Goal: Task Accomplishment & Management: Manage account settings

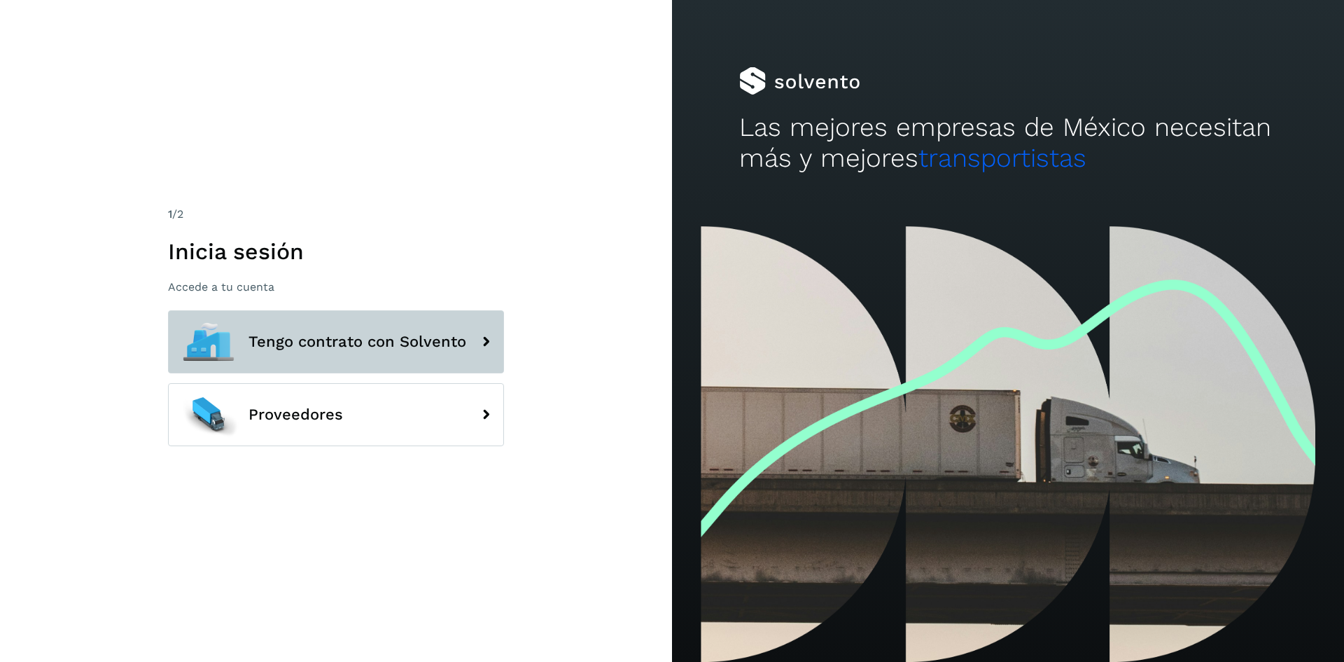
click at [491, 338] on icon at bounding box center [486, 342] width 28 height 28
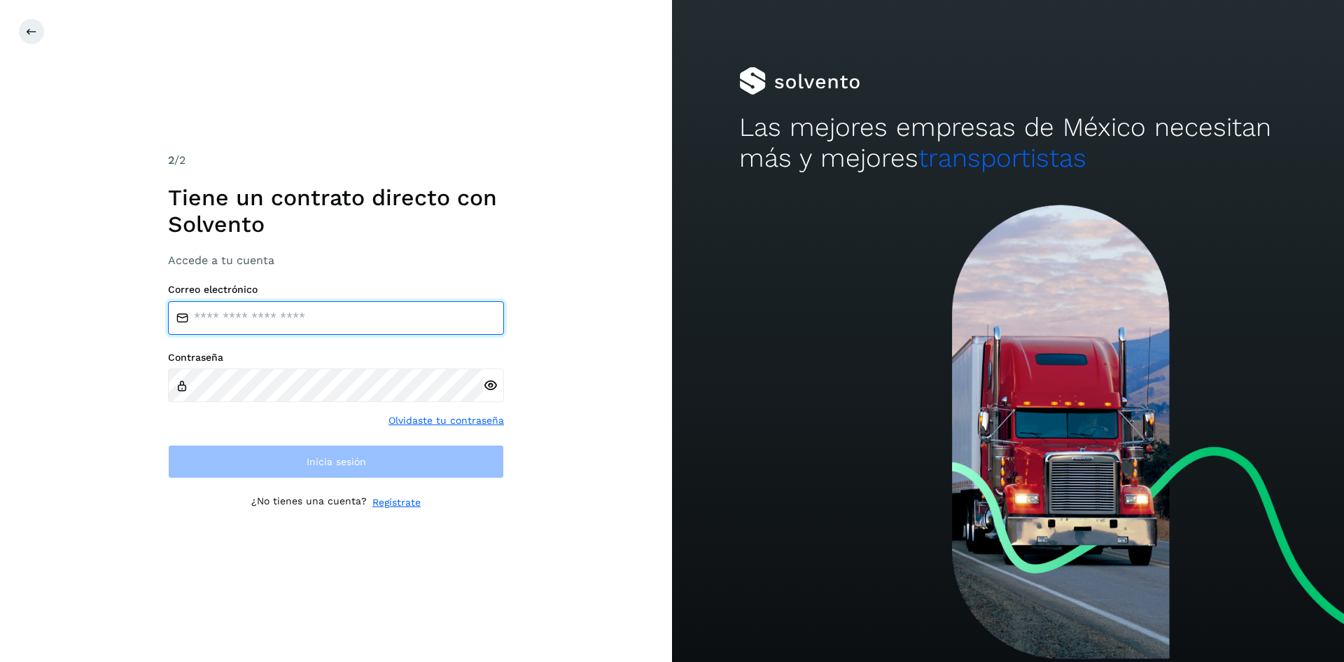
type input "**********"
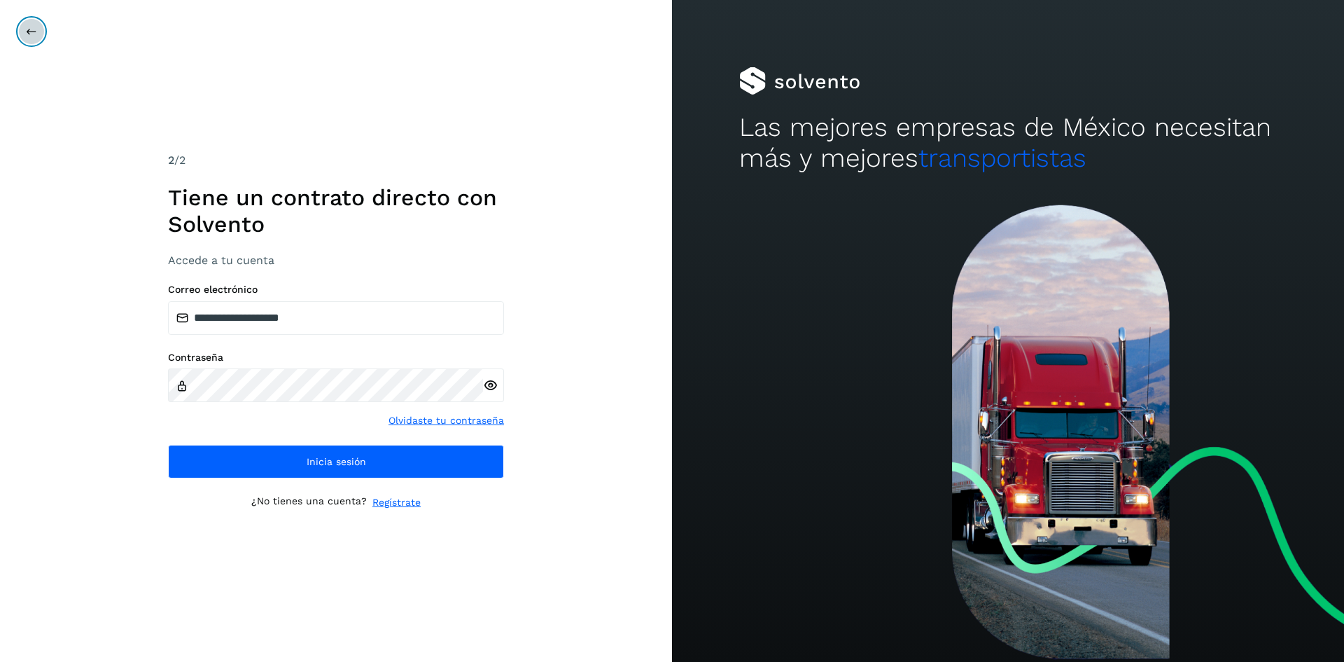
click at [32, 30] on icon at bounding box center [31, 31] width 11 height 11
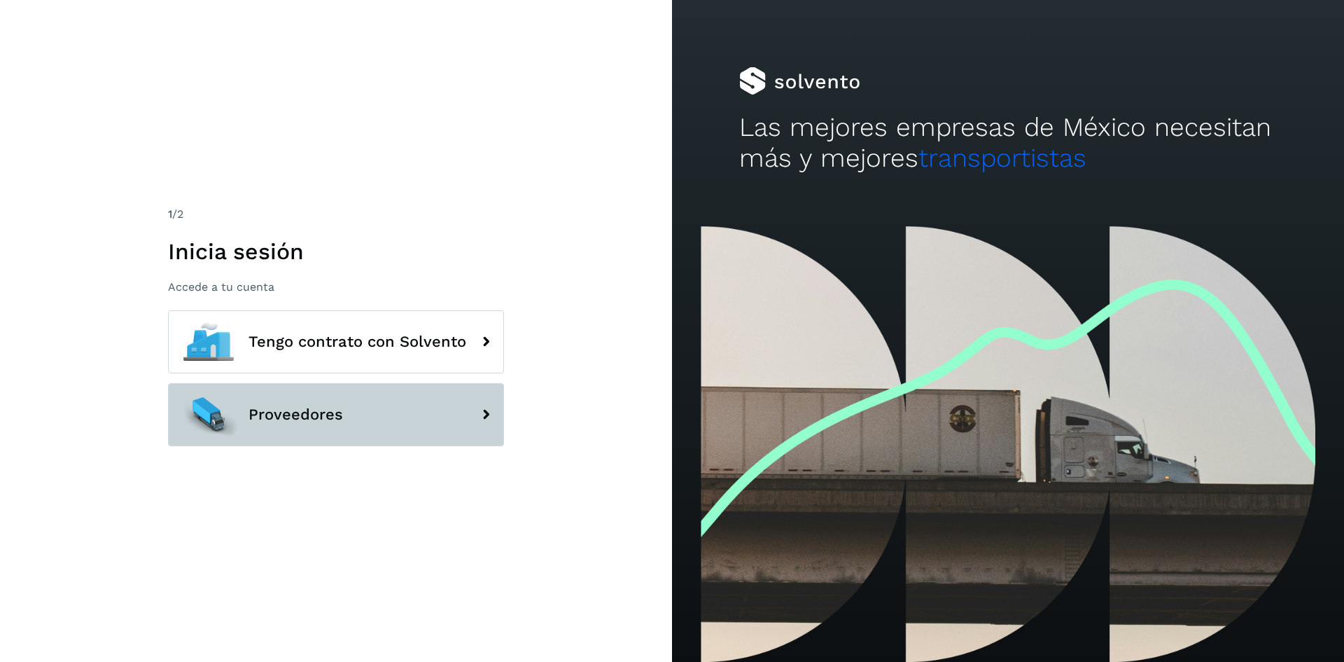
click at [447, 419] on button "Proveedores" at bounding box center [336, 414] width 336 height 63
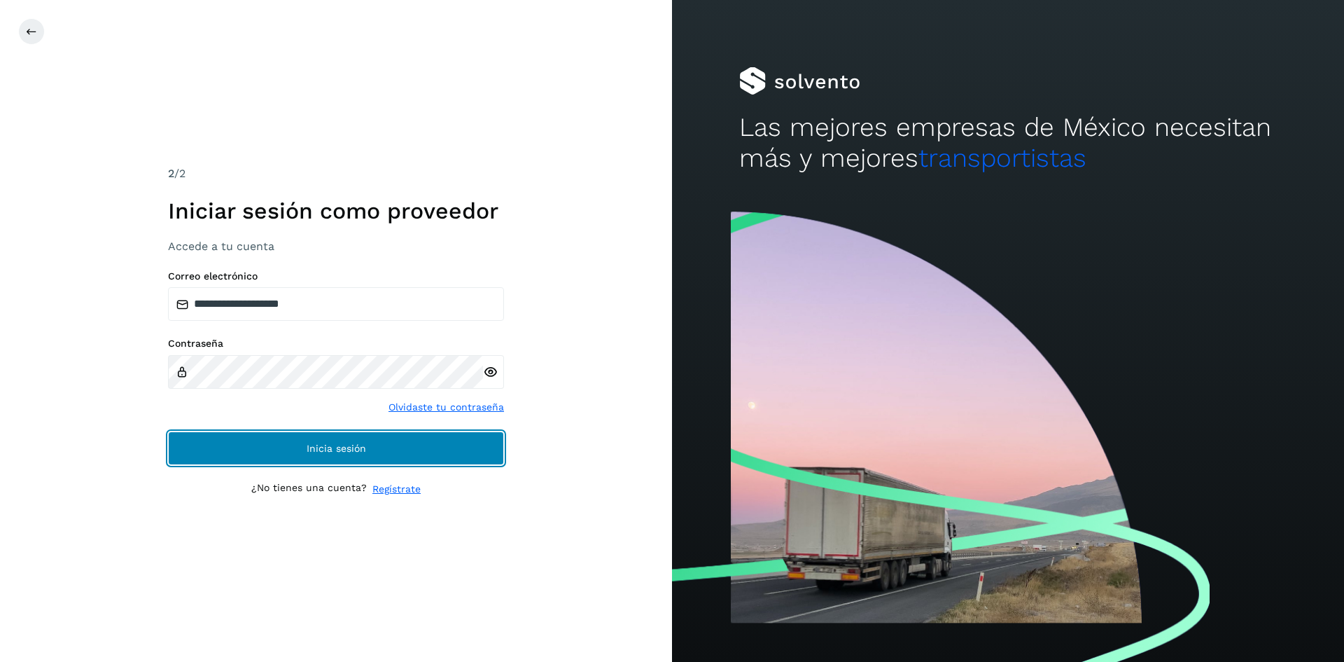
click at [400, 445] on button "Inicia sesión" at bounding box center [336, 448] width 336 height 34
click at [384, 440] on button "Inicia sesión" at bounding box center [336, 448] width 336 height 34
click at [425, 456] on button "Inicia sesión" at bounding box center [336, 448] width 336 height 34
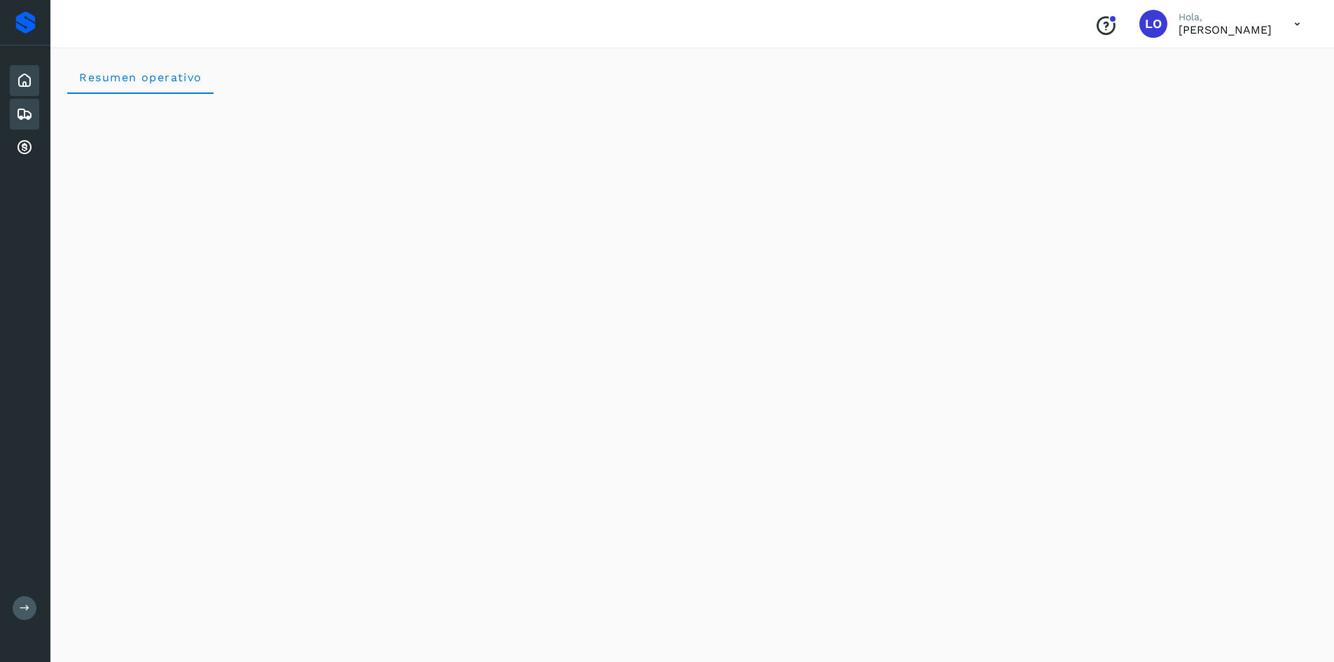
click at [18, 113] on icon at bounding box center [24, 114] width 17 height 17
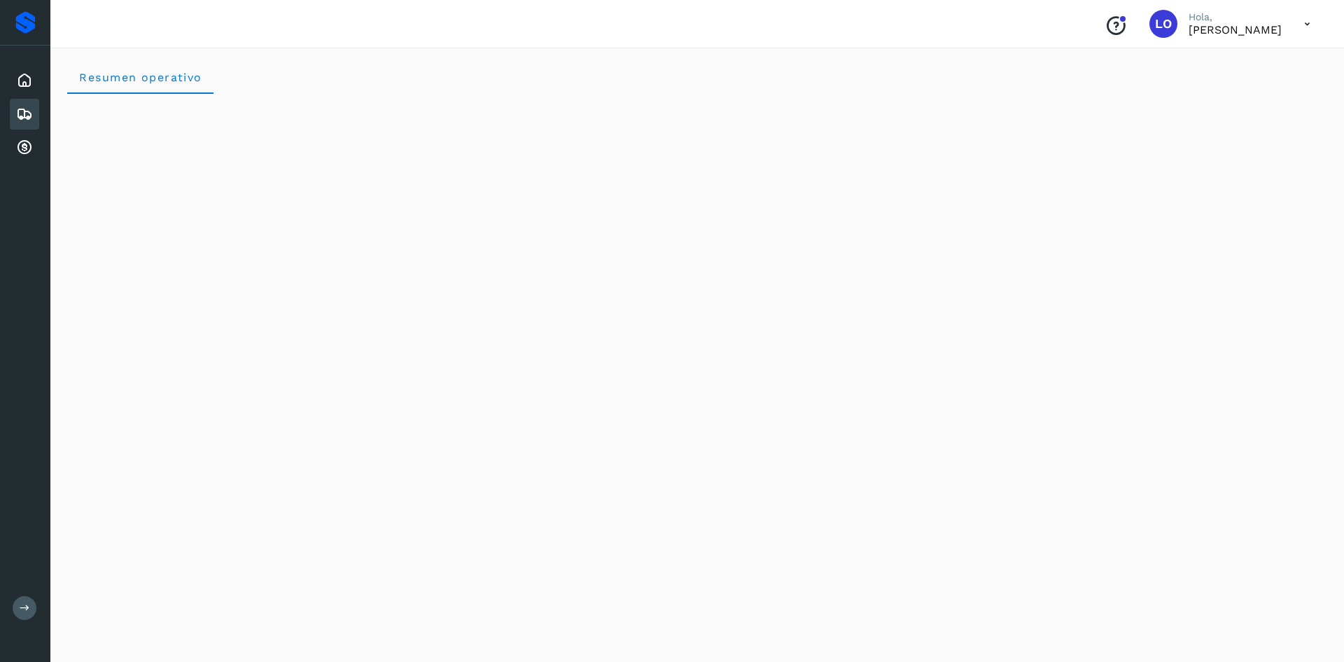
click at [27, 115] on icon at bounding box center [24, 114] width 17 height 17
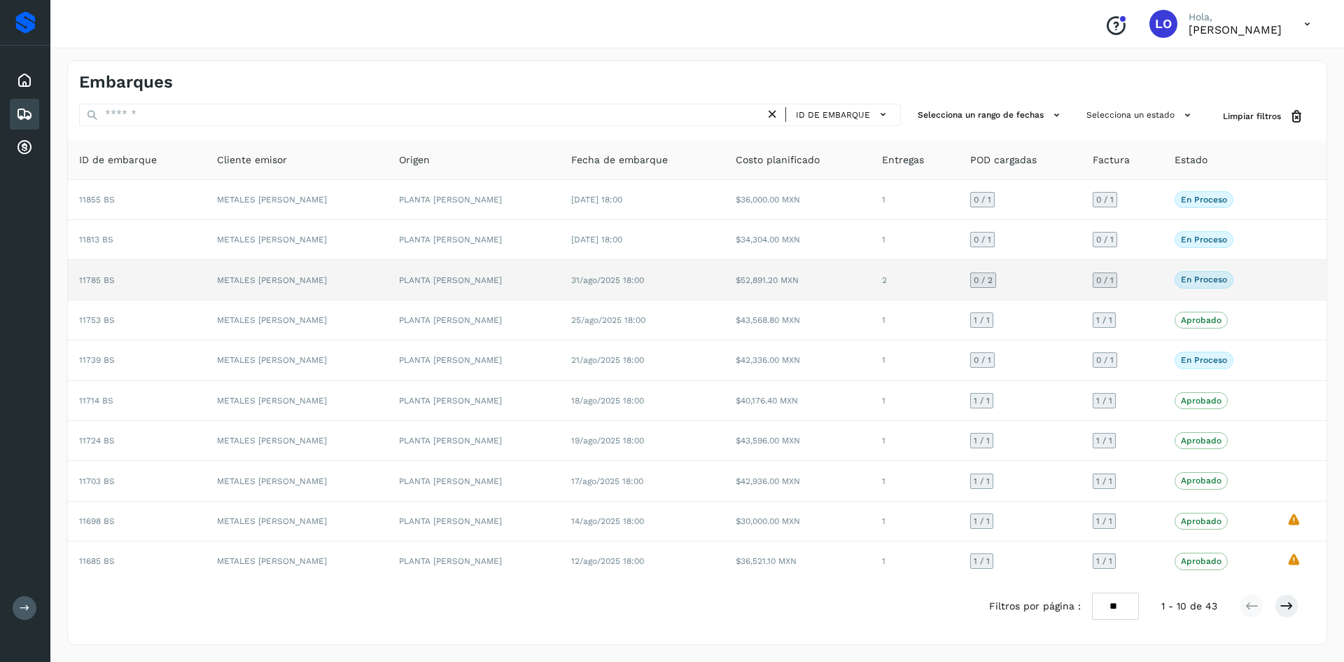
click at [1191, 282] on p "En proceso" at bounding box center [1204, 279] width 46 height 10
click at [1265, 273] on td "En proceso Verifica el estado de la factura o entregas asociadas a este embarque" at bounding box center [1219, 280] width 112 height 40
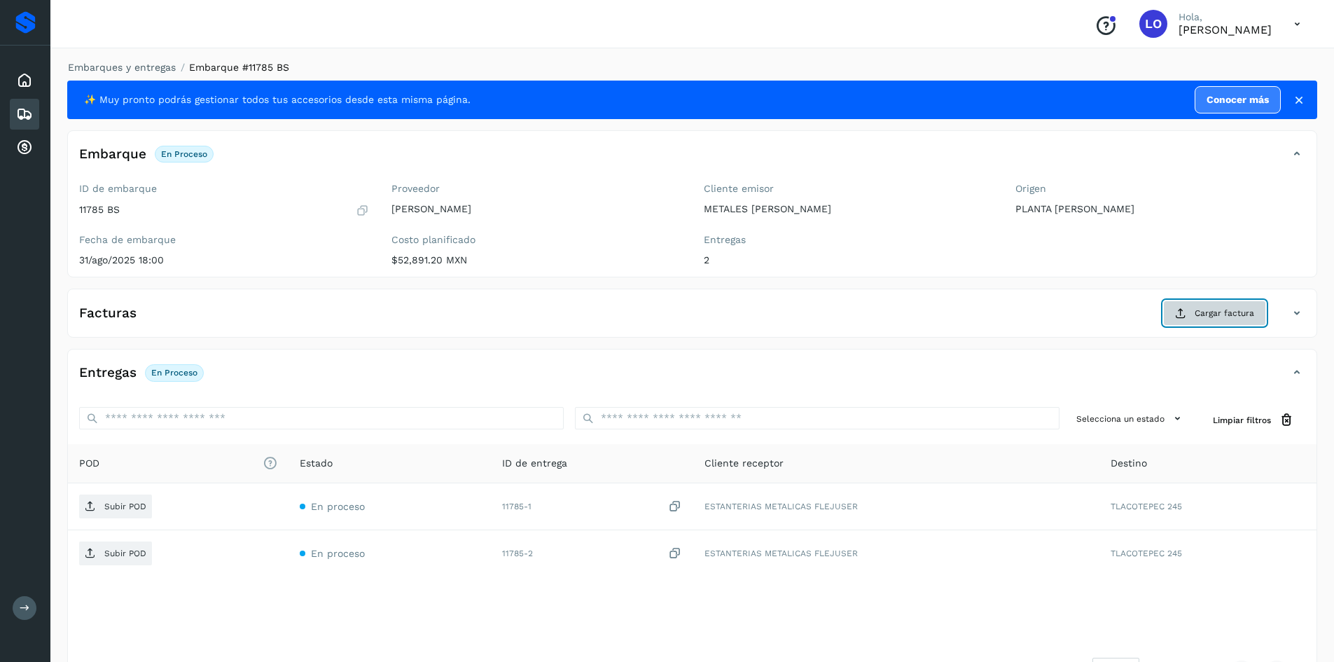
click at [1215, 316] on span "Cargar factura" at bounding box center [1224, 313] width 60 height 13
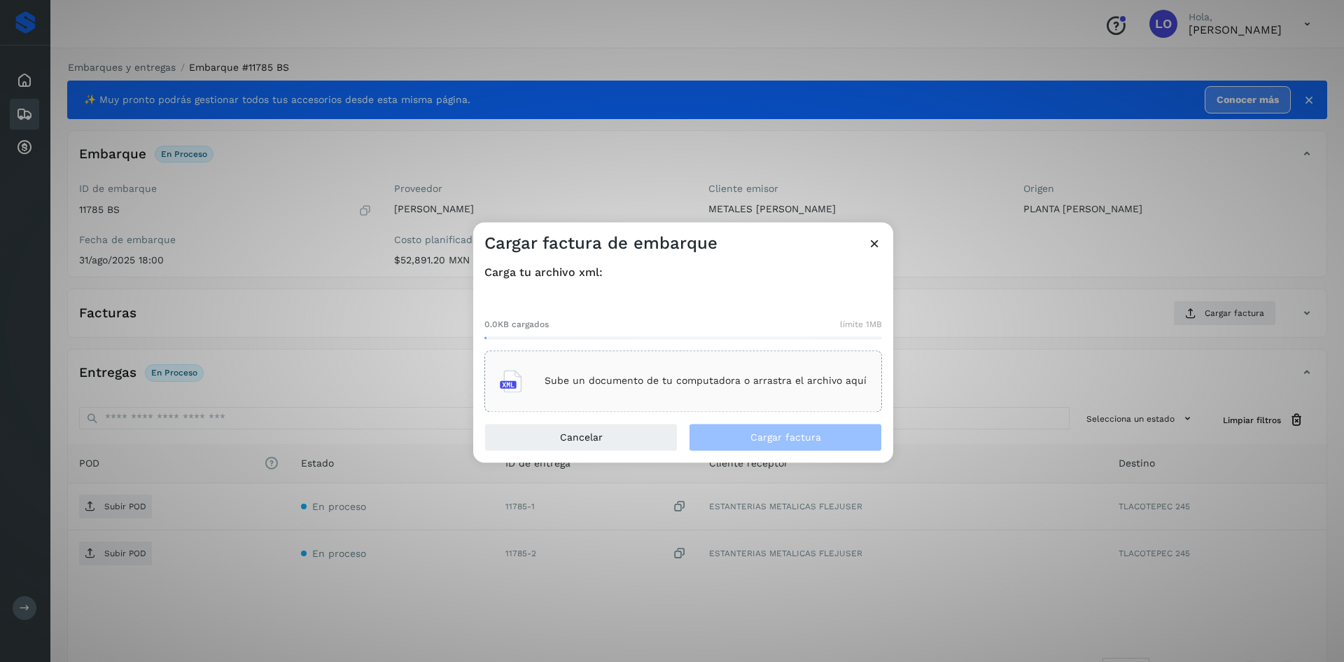
click at [580, 385] on p "Sube un documento de tu computadora o arrastra el archivo aquí" at bounding box center [706, 381] width 322 height 12
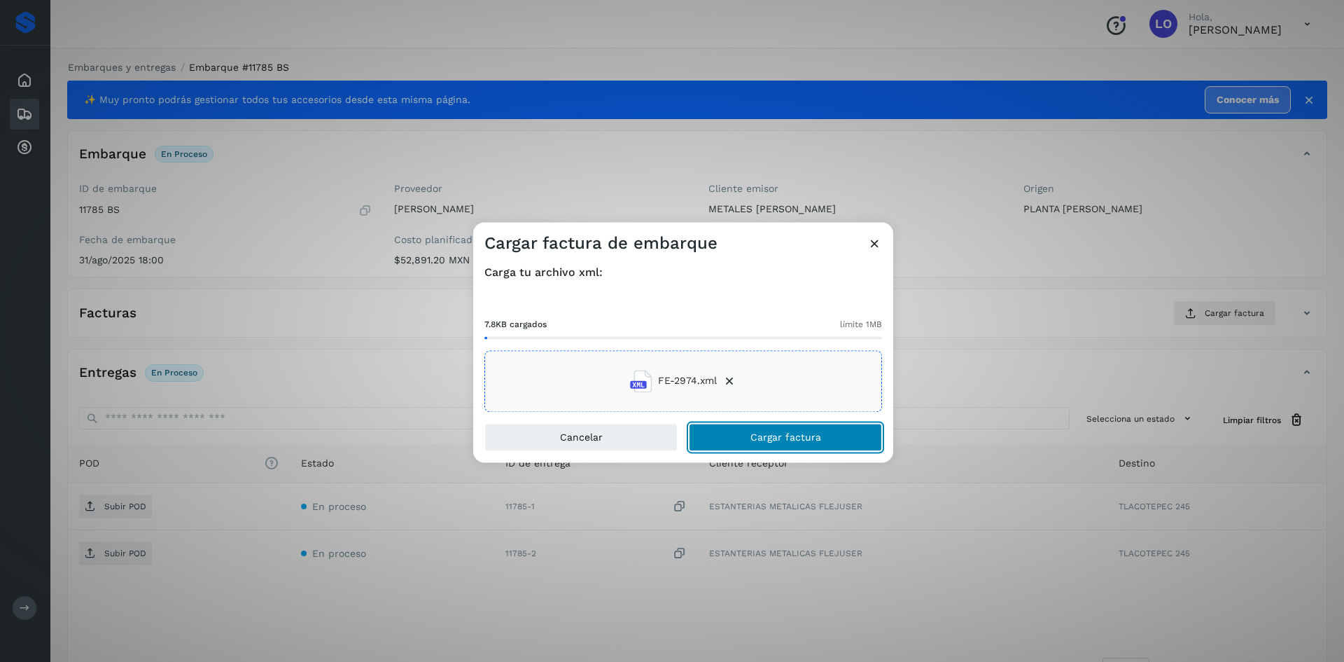
click at [792, 442] on span "Cargar factura" at bounding box center [785, 437] width 71 height 10
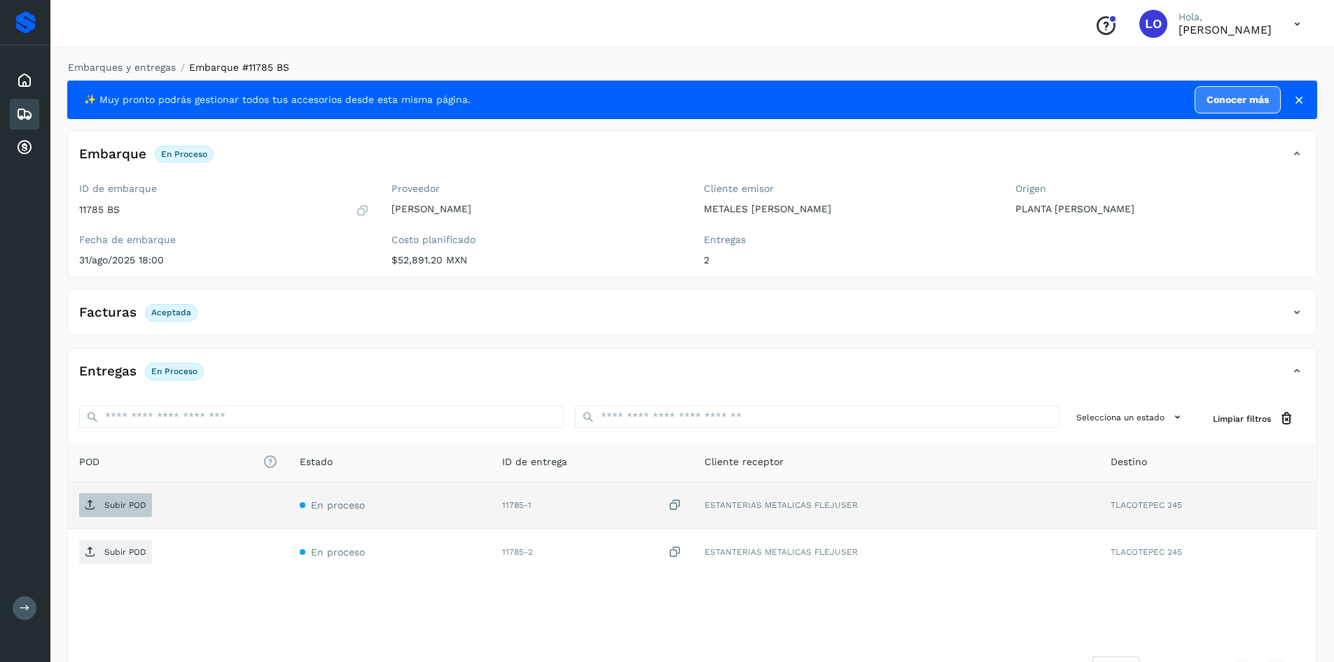
click at [119, 505] on p "Subir POD" at bounding box center [125, 505] width 42 height 10
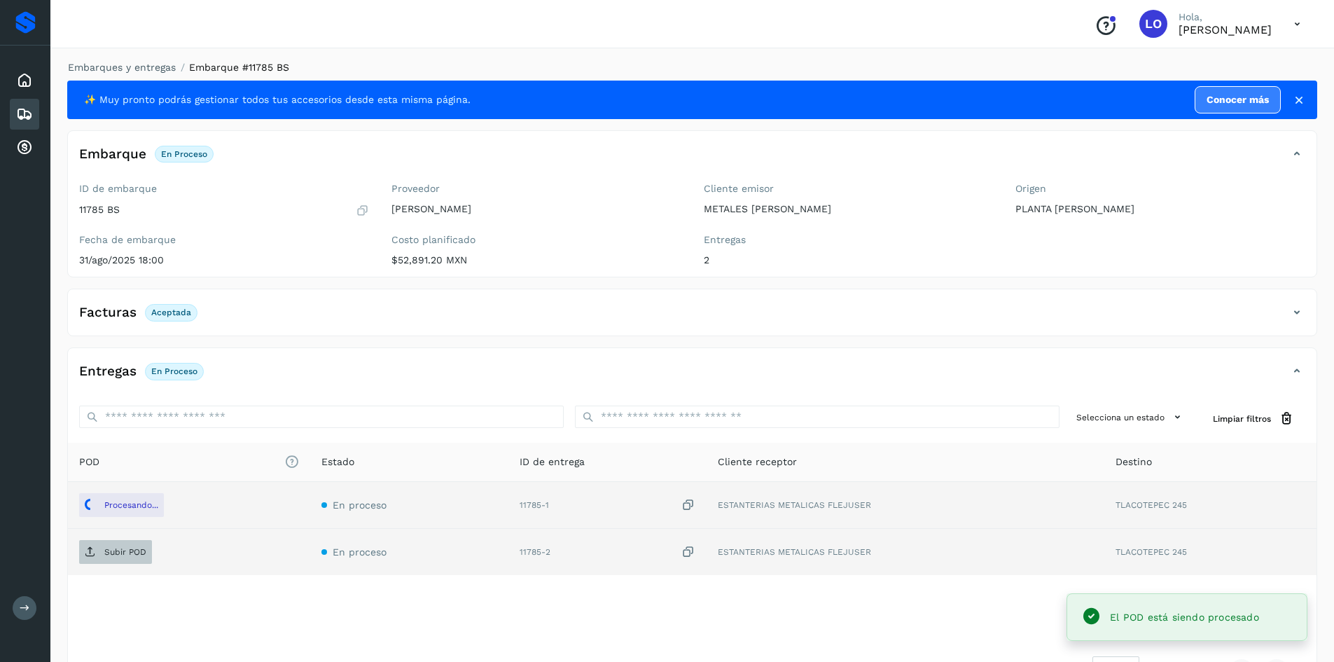
click at [128, 550] on p "Subir POD" at bounding box center [125, 552] width 42 height 10
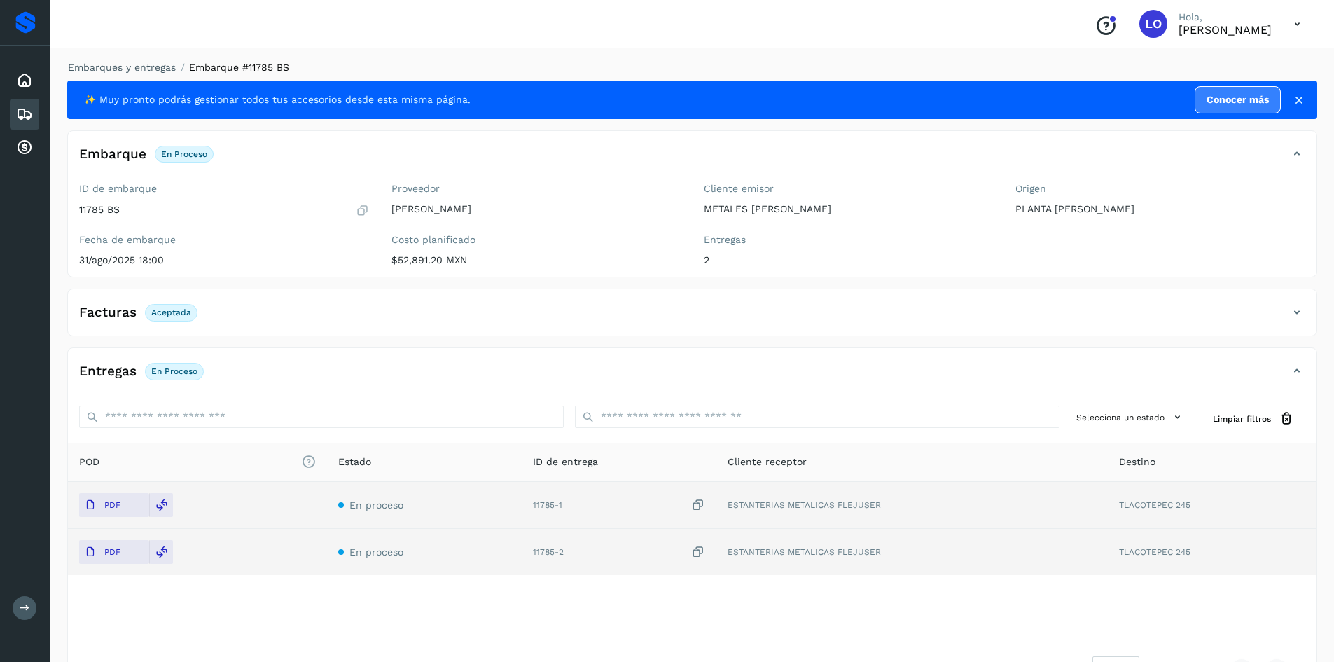
click at [18, 113] on icon at bounding box center [24, 114] width 17 height 17
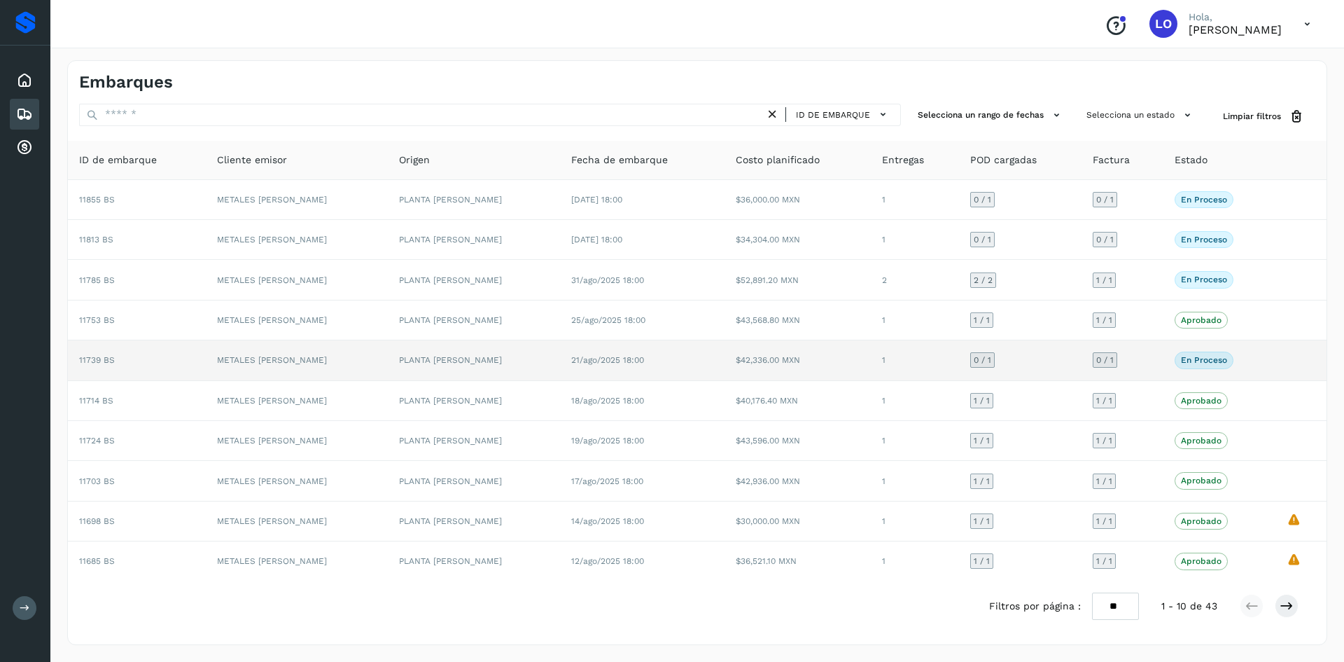
click at [1278, 363] on td at bounding box center [1300, 360] width 51 height 40
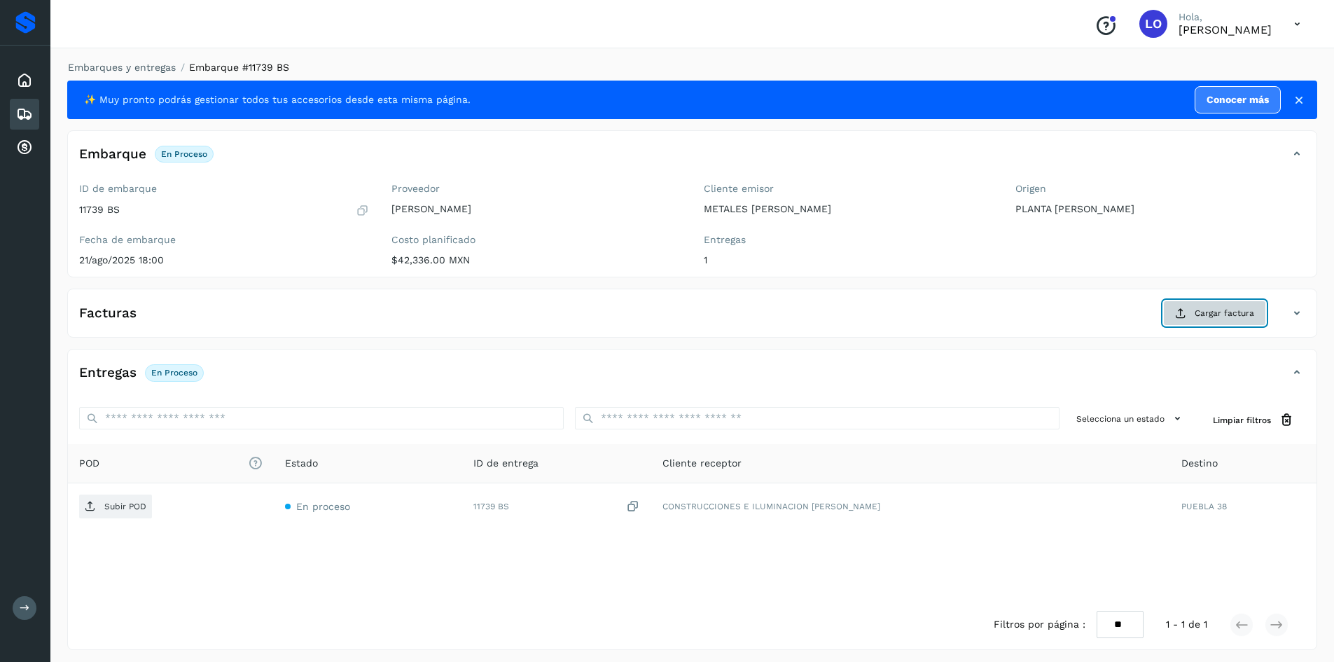
click at [1245, 308] on span "Cargar factura" at bounding box center [1224, 313] width 60 height 13
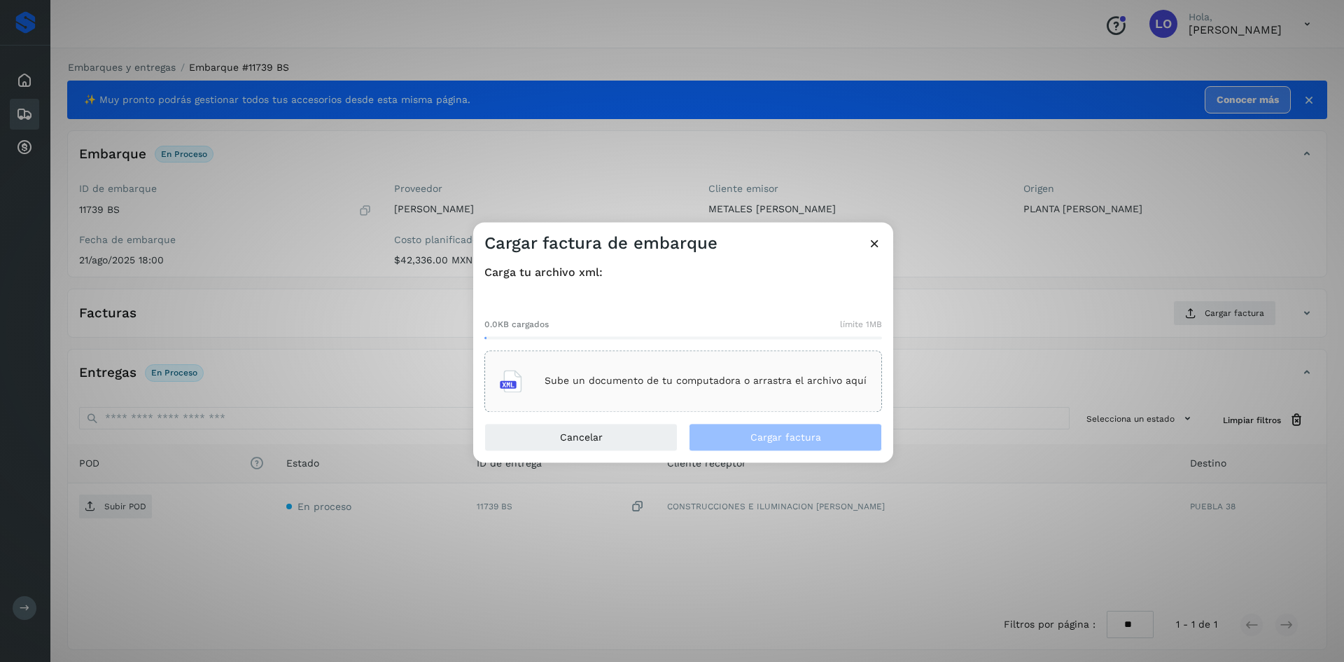
click at [664, 388] on div "Sube un documento de tu computadora o arrastra el archivo aquí" at bounding box center [683, 381] width 367 height 38
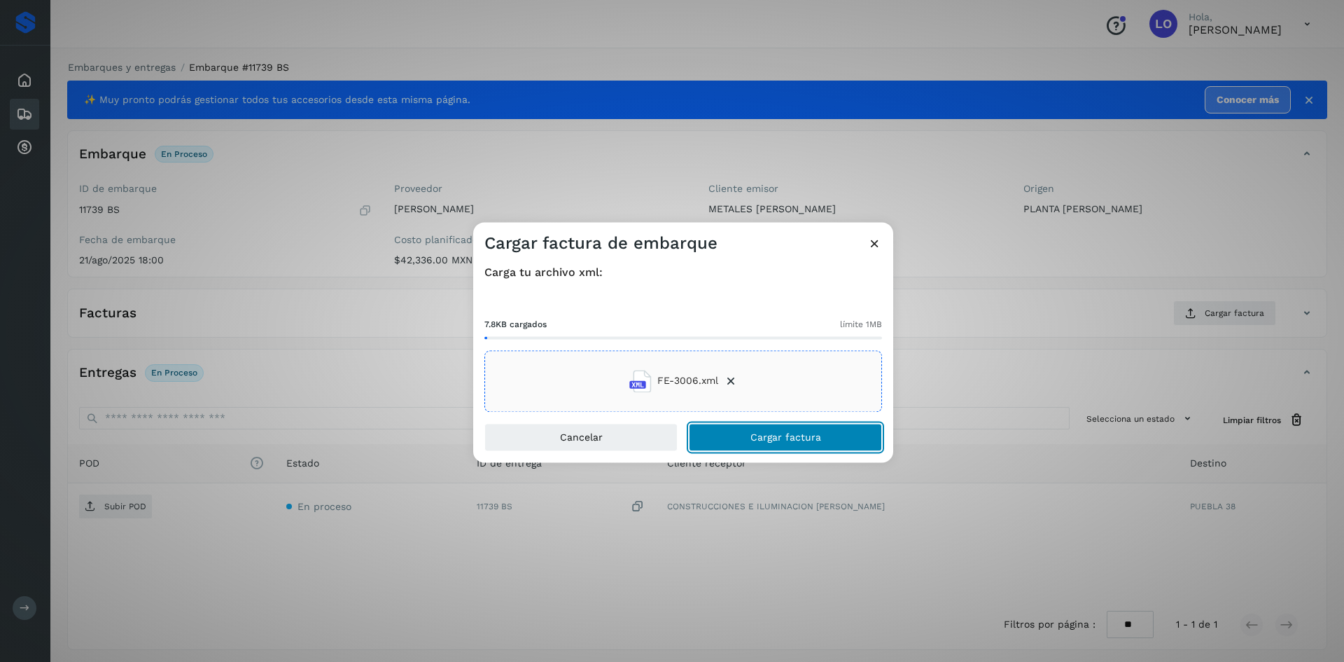
click at [785, 440] on span "Cargar factura" at bounding box center [785, 437] width 71 height 10
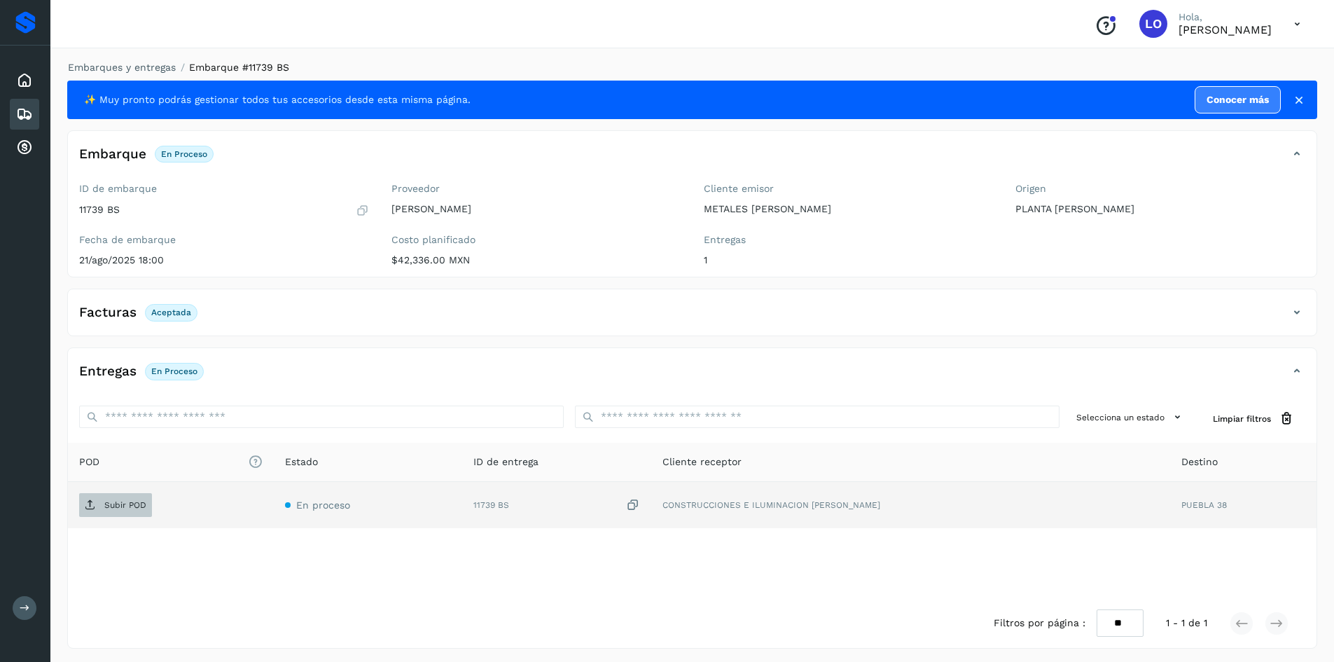
click at [126, 507] on p "Subir POD" at bounding box center [125, 505] width 42 height 10
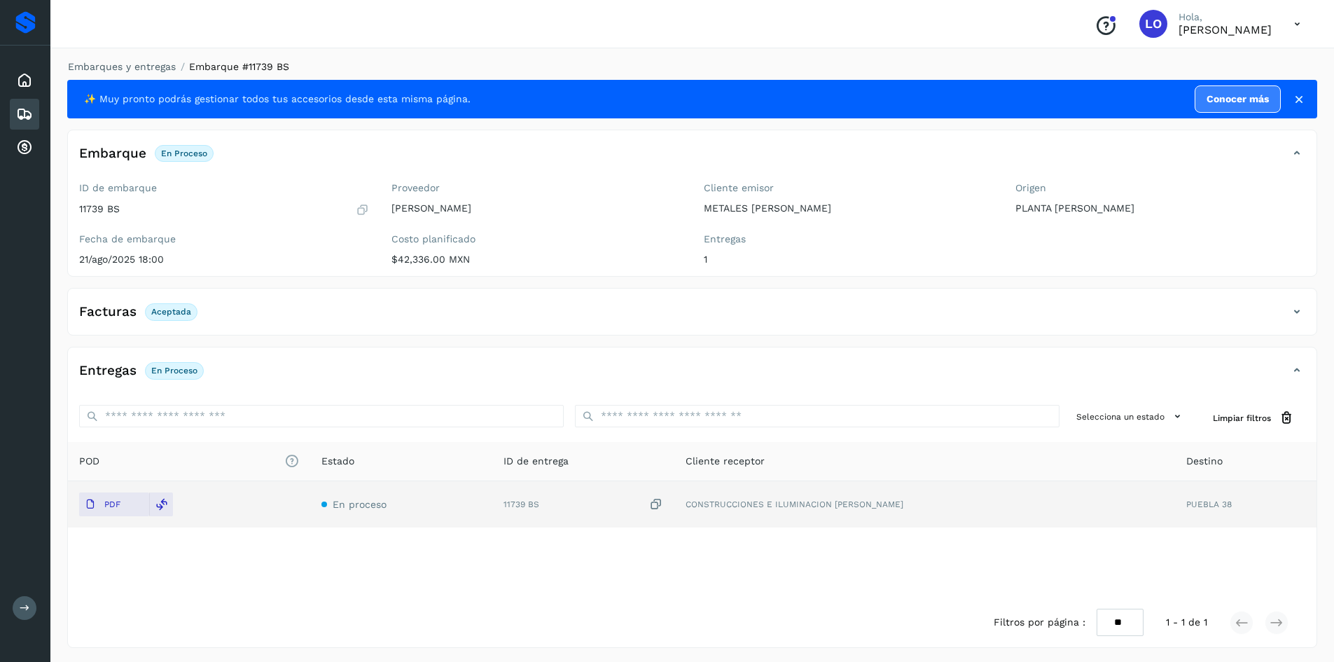
scroll to position [4, 0]
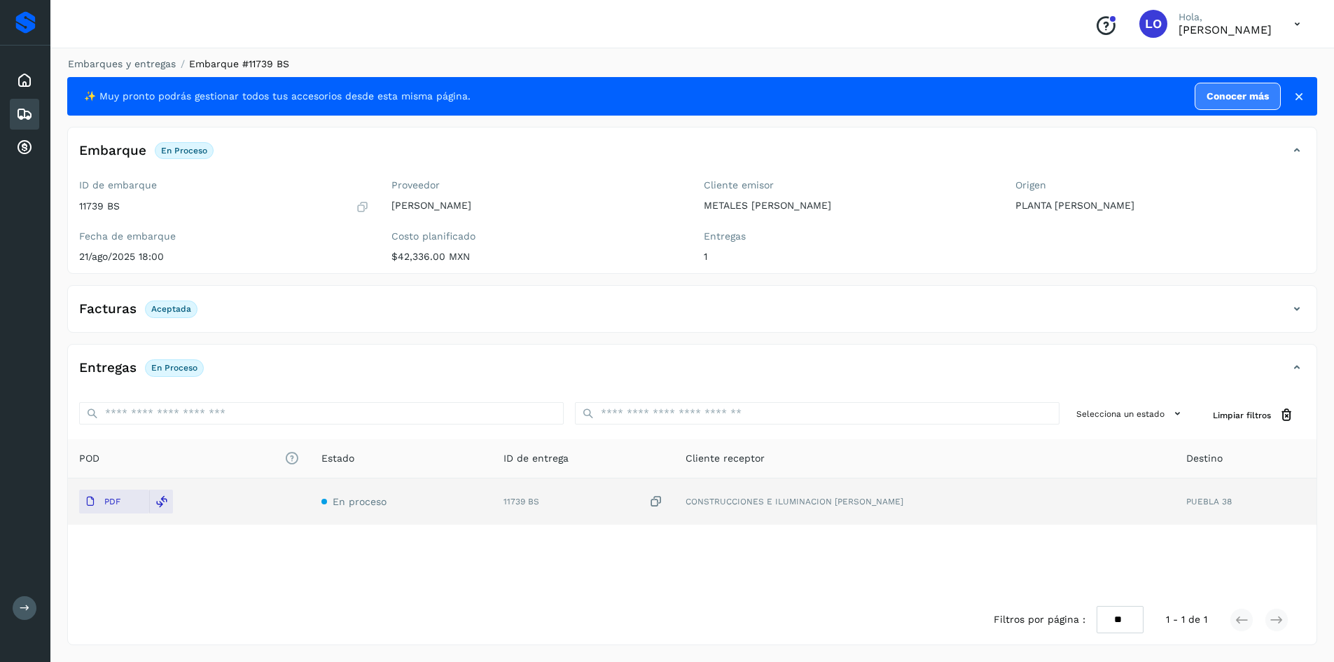
click at [23, 110] on icon at bounding box center [24, 114] width 17 height 17
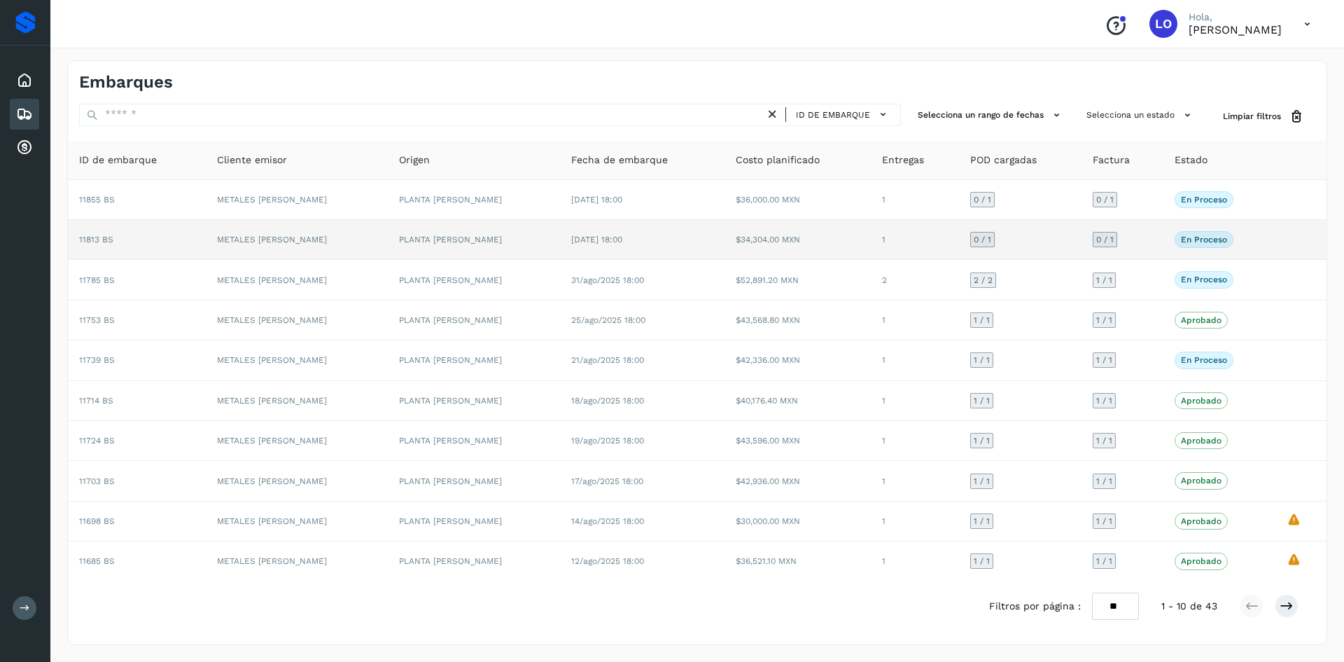
click at [1265, 240] on td "En proceso Verifica el estado de la factura o entregas asociadas a este embarque" at bounding box center [1219, 240] width 112 height 40
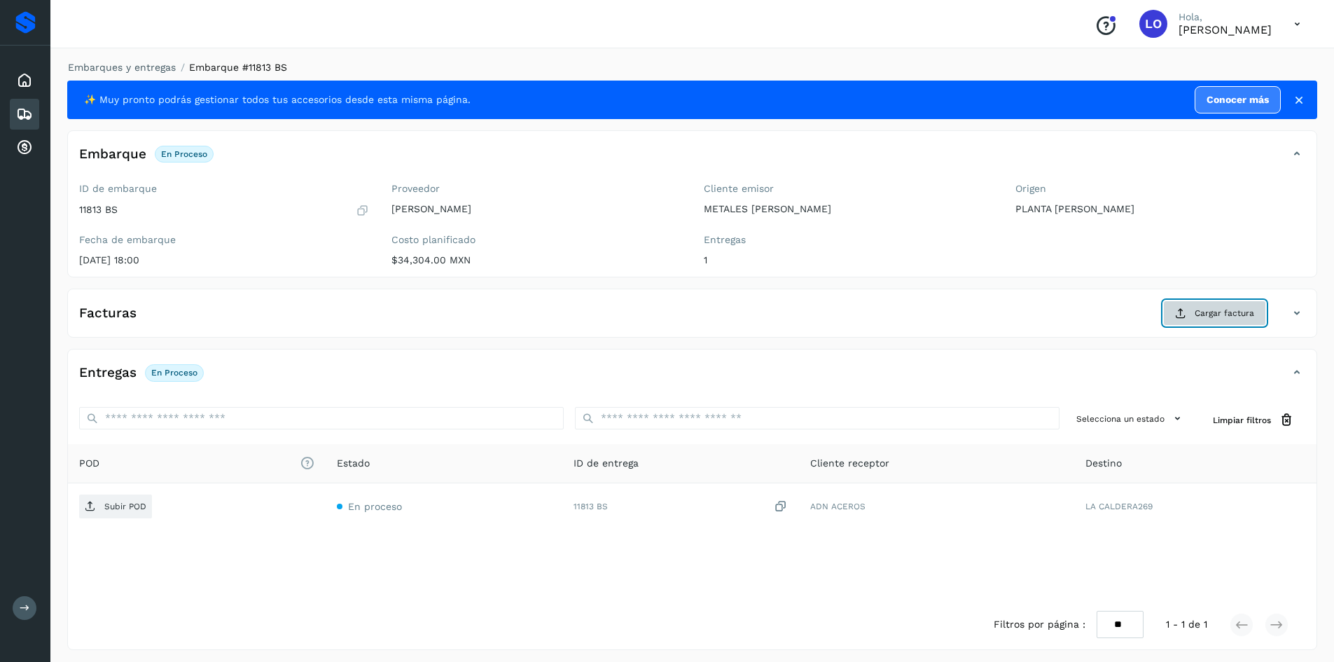
click at [1212, 316] on span "Cargar factura" at bounding box center [1224, 313] width 60 height 13
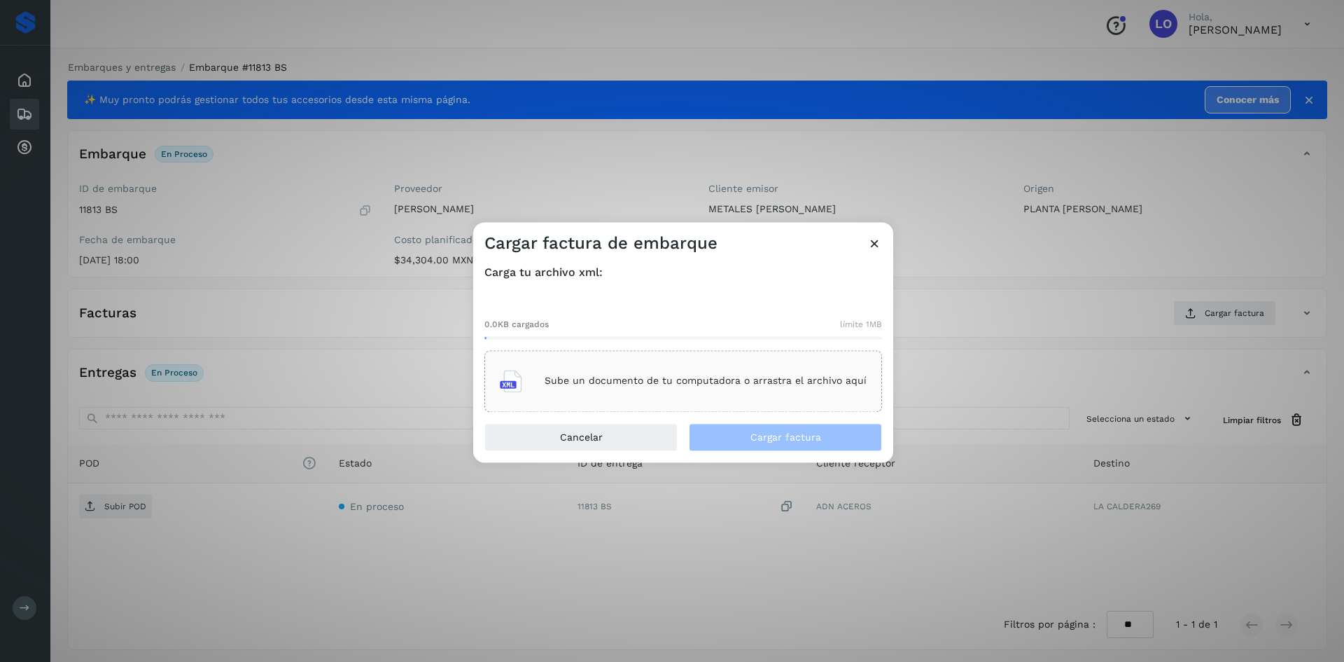
click at [755, 389] on div "Sube un documento de tu computadora o arrastra el archivo aquí" at bounding box center [683, 381] width 367 height 38
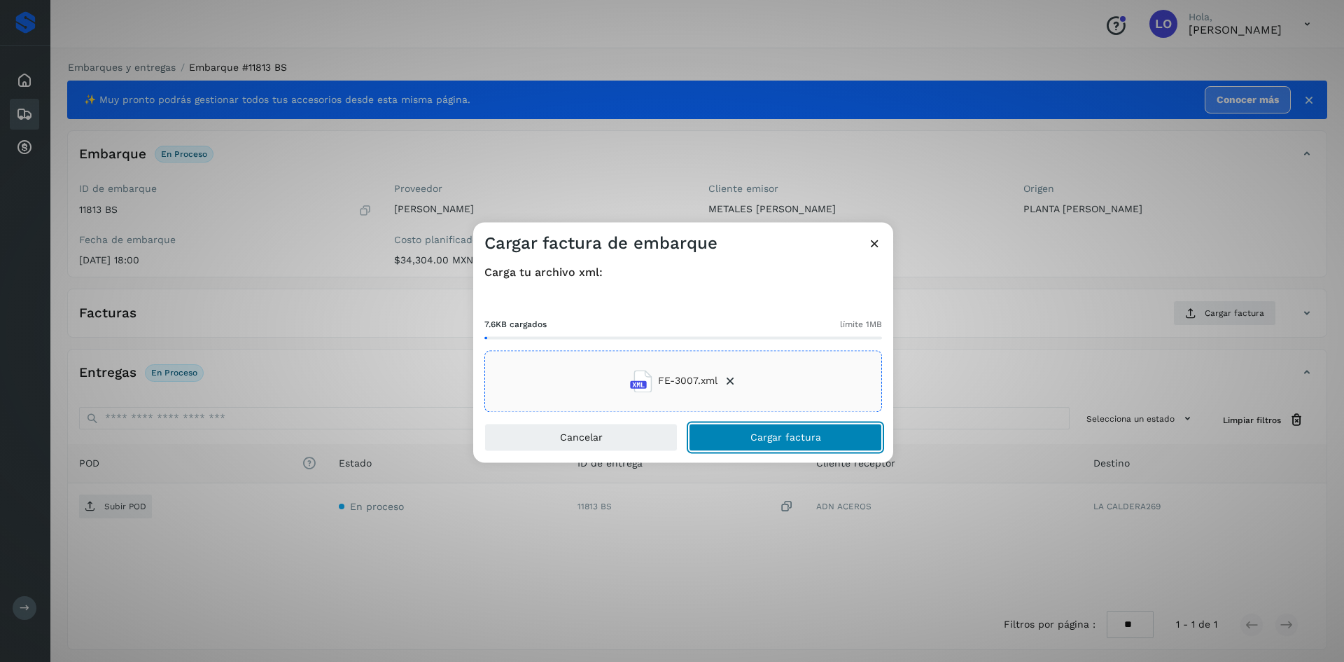
click at [760, 441] on span "Cargar factura" at bounding box center [785, 437] width 71 height 10
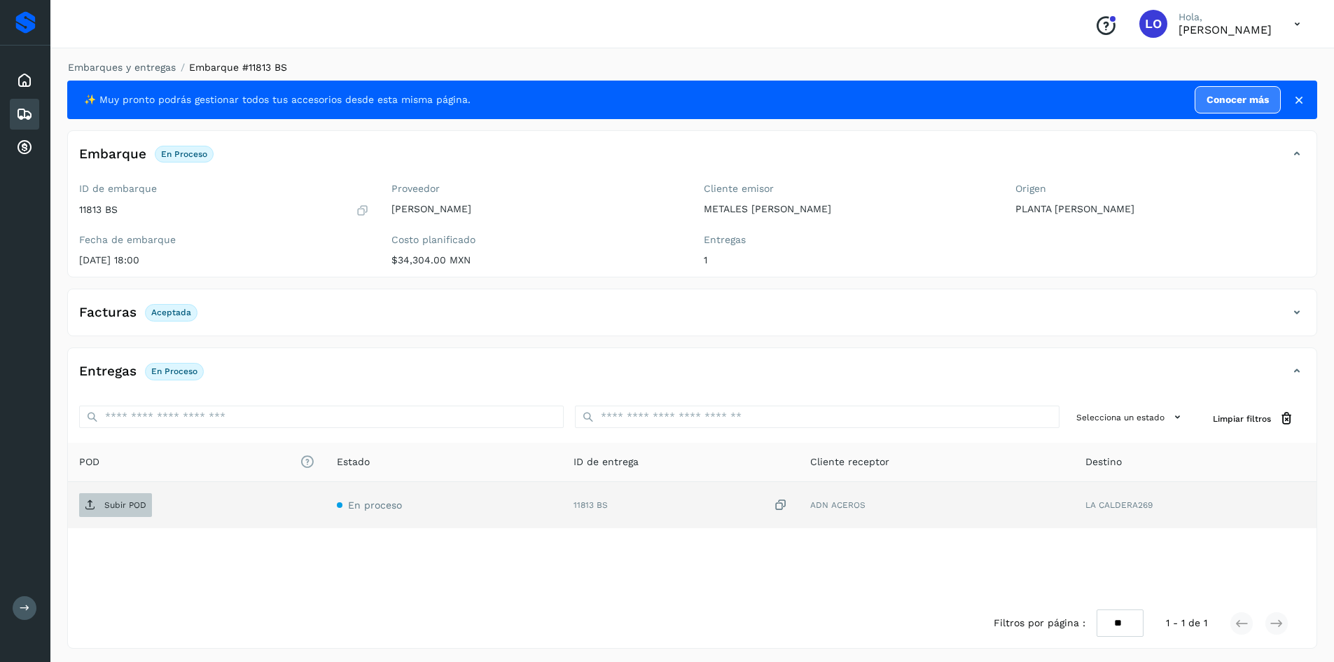
click at [125, 503] on p "Subir POD" at bounding box center [125, 505] width 42 height 10
click at [24, 114] on icon at bounding box center [24, 114] width 17 height 17
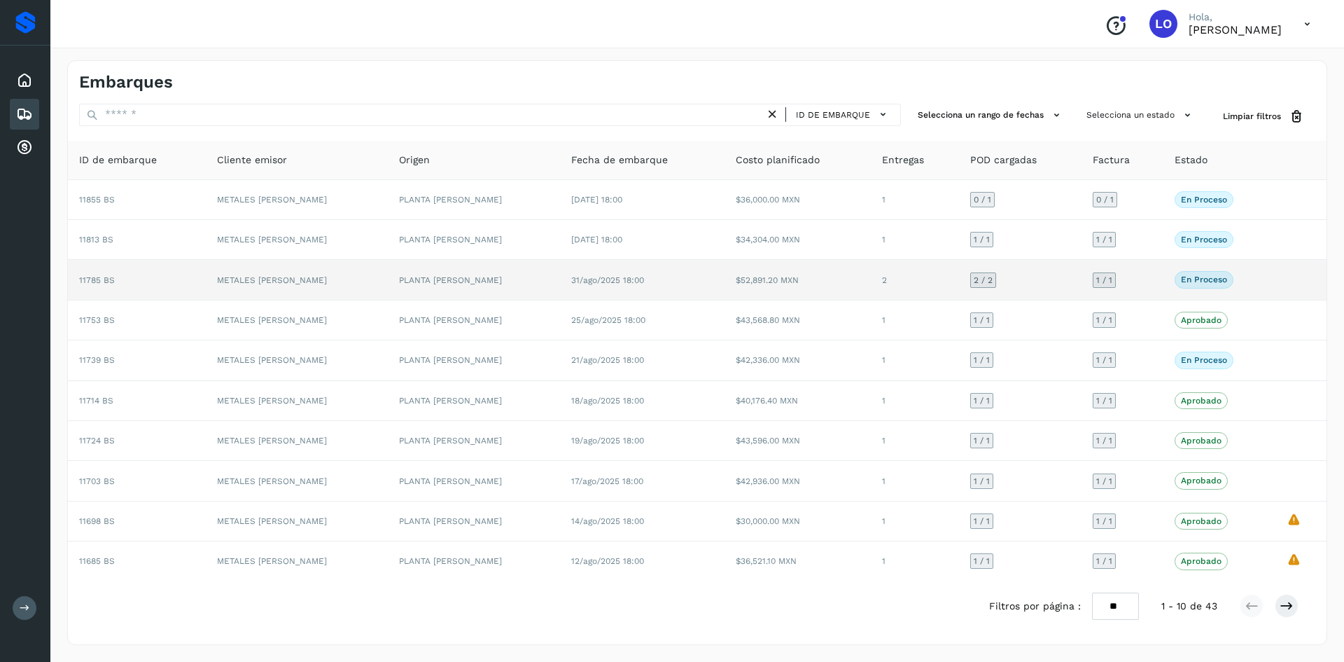
click at [1275, 279] on td at bounding box center [1300, 280] width 51 height 40
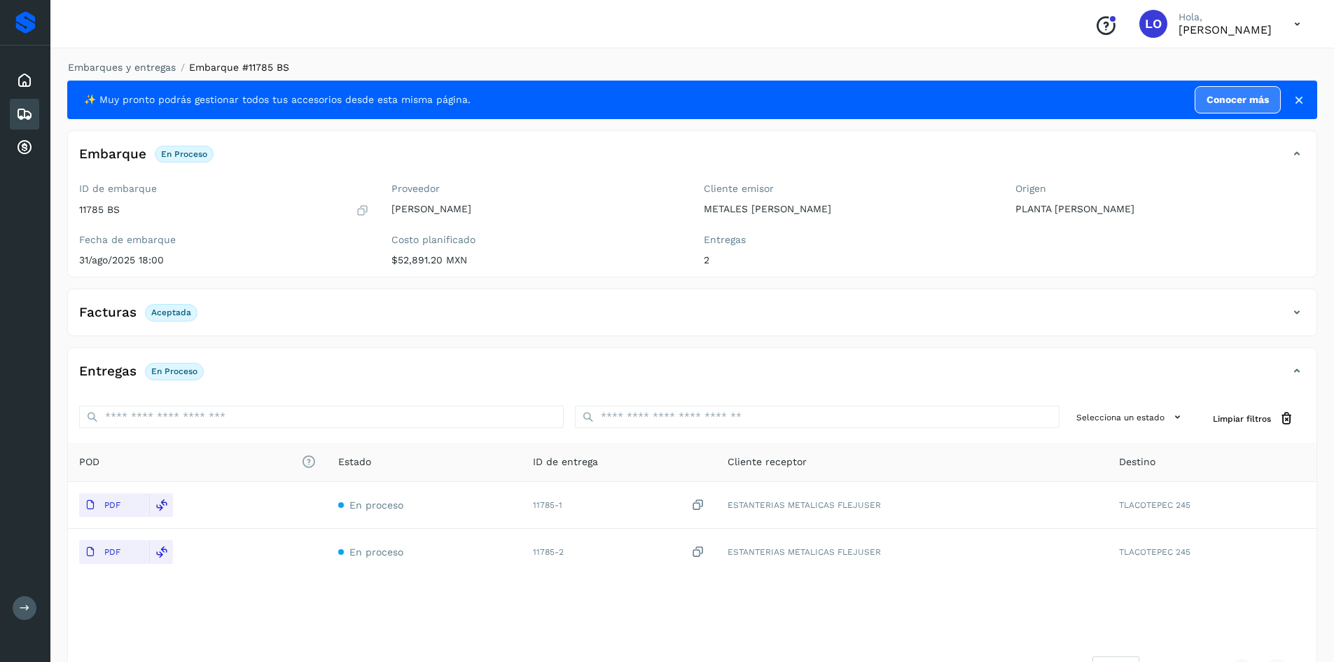
click at [1302, 309] on icon at bounding box center [1296, 312] width 17 height 17
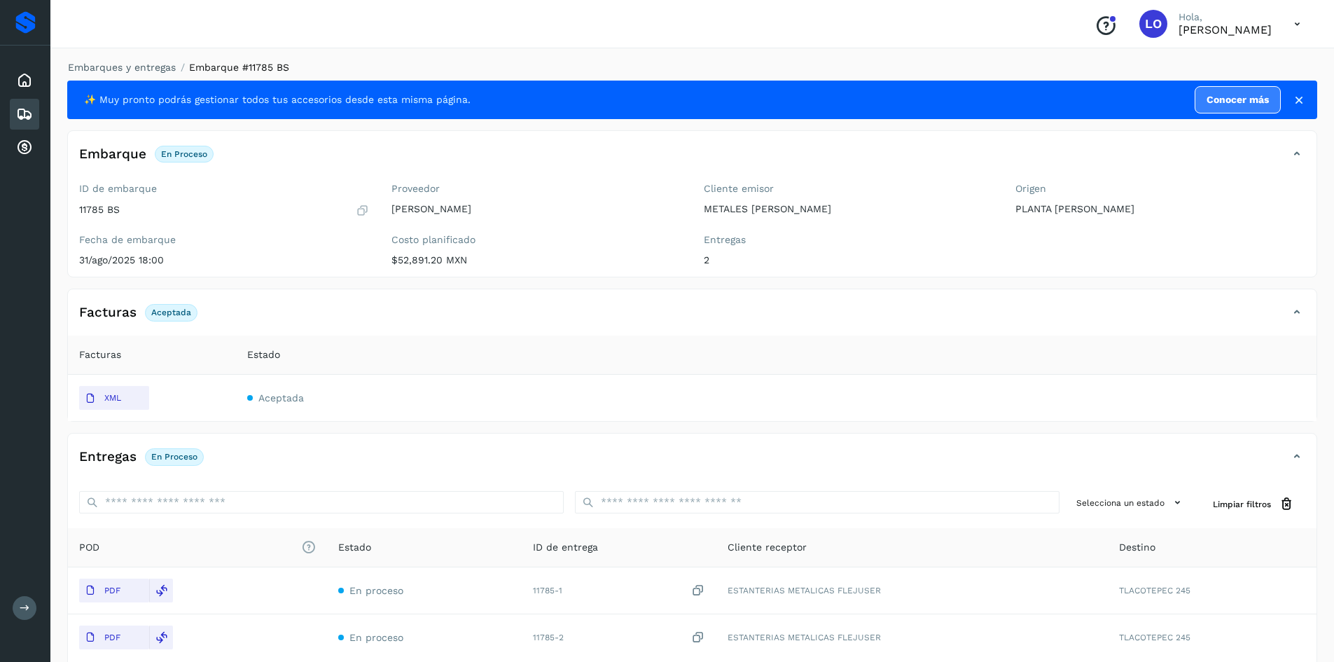
click at [28, 116] on icon at bounding box center [24, 114] width 17 height 17
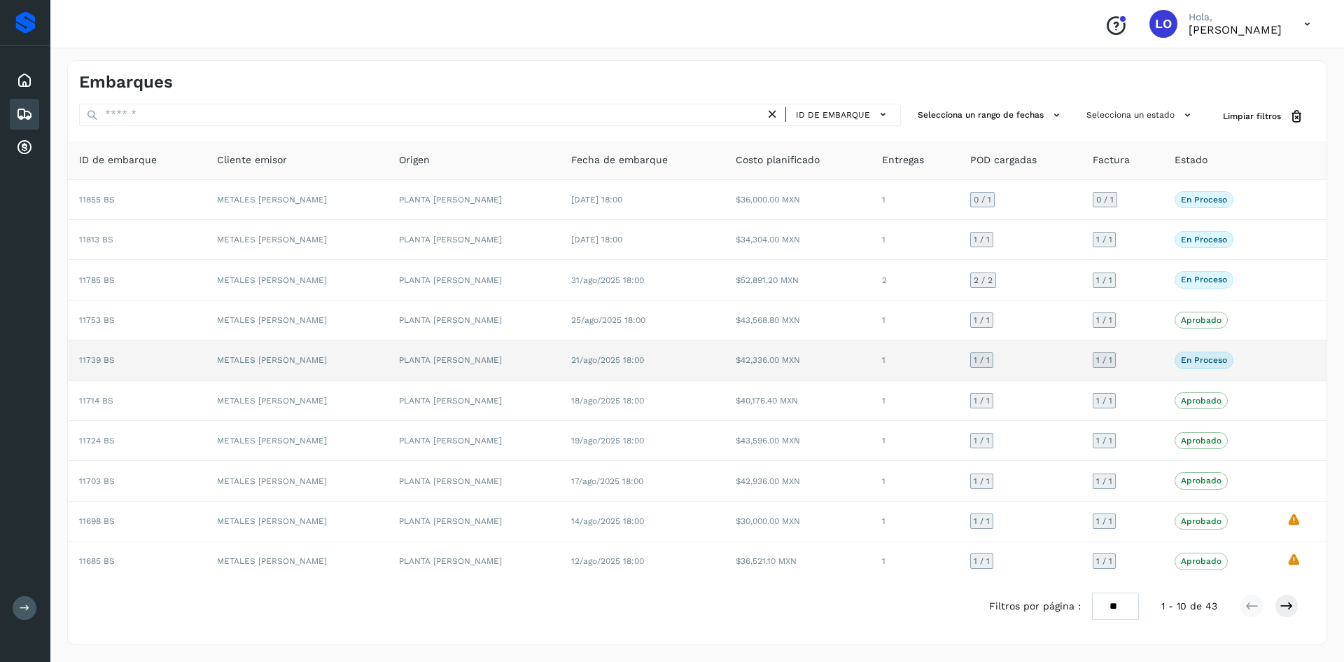
click at [1292, 358] on td at bounding box center [1300, 360] width 51 height 40
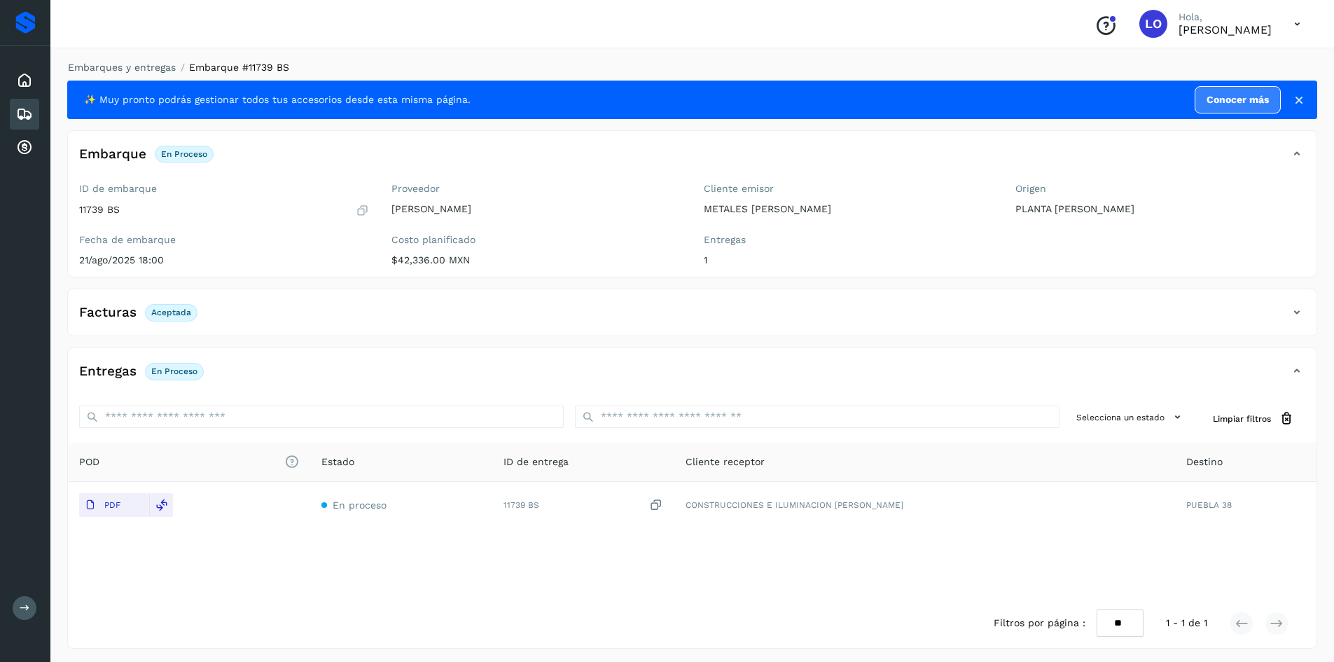
click at [1296, 314] on icon at bounding box center [1296, 312] width 17 height 17
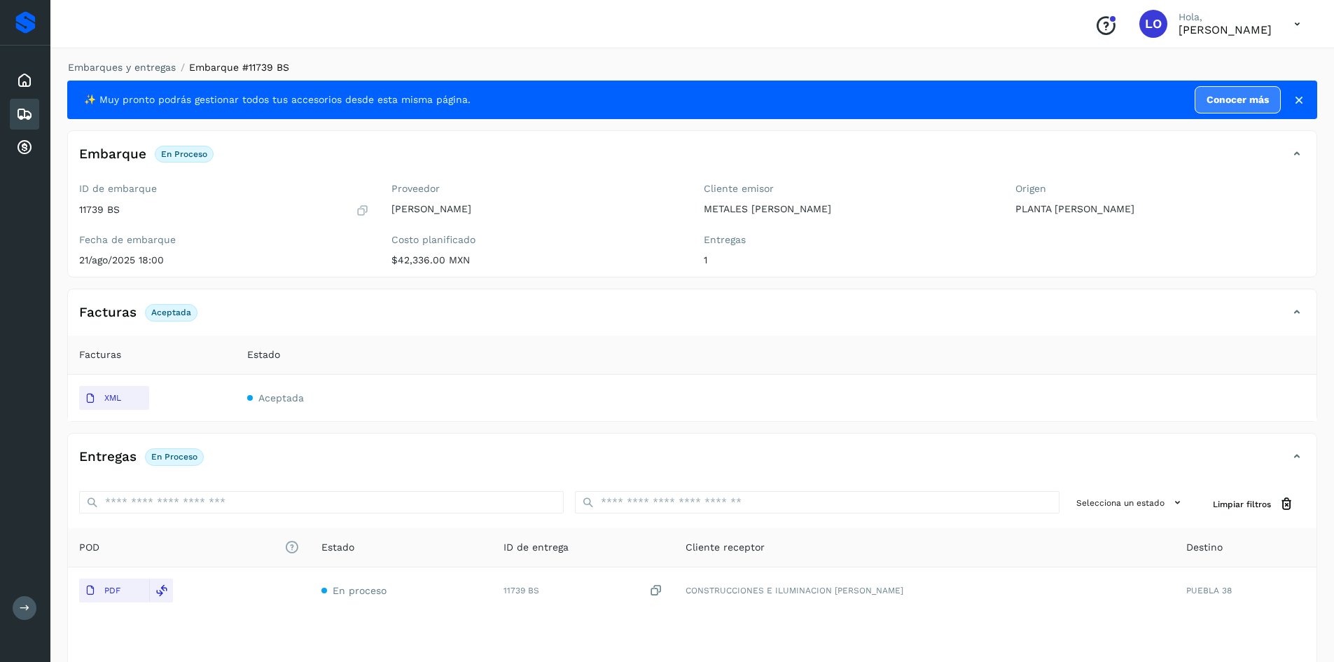
click at [24, 112] on icon at bounding box center [24, 114] width 17 height 17
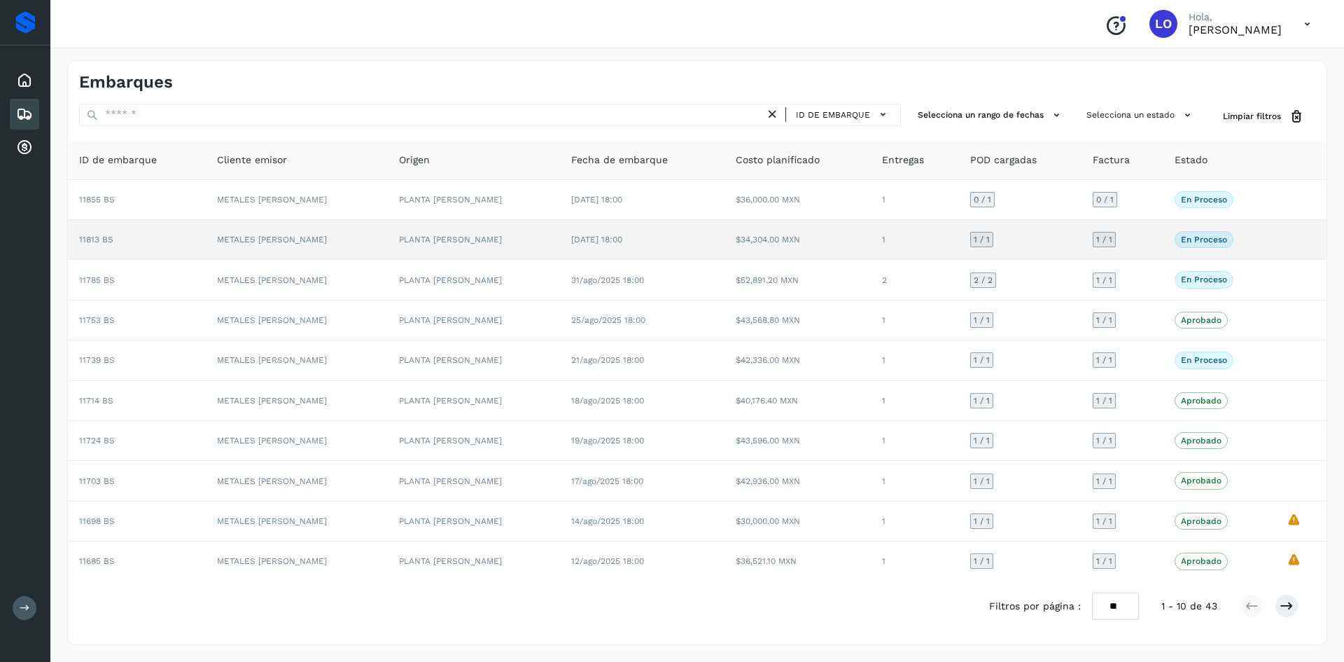
click at [1281, 238] on td at bounding box center [1300, 240] width 51 height 40
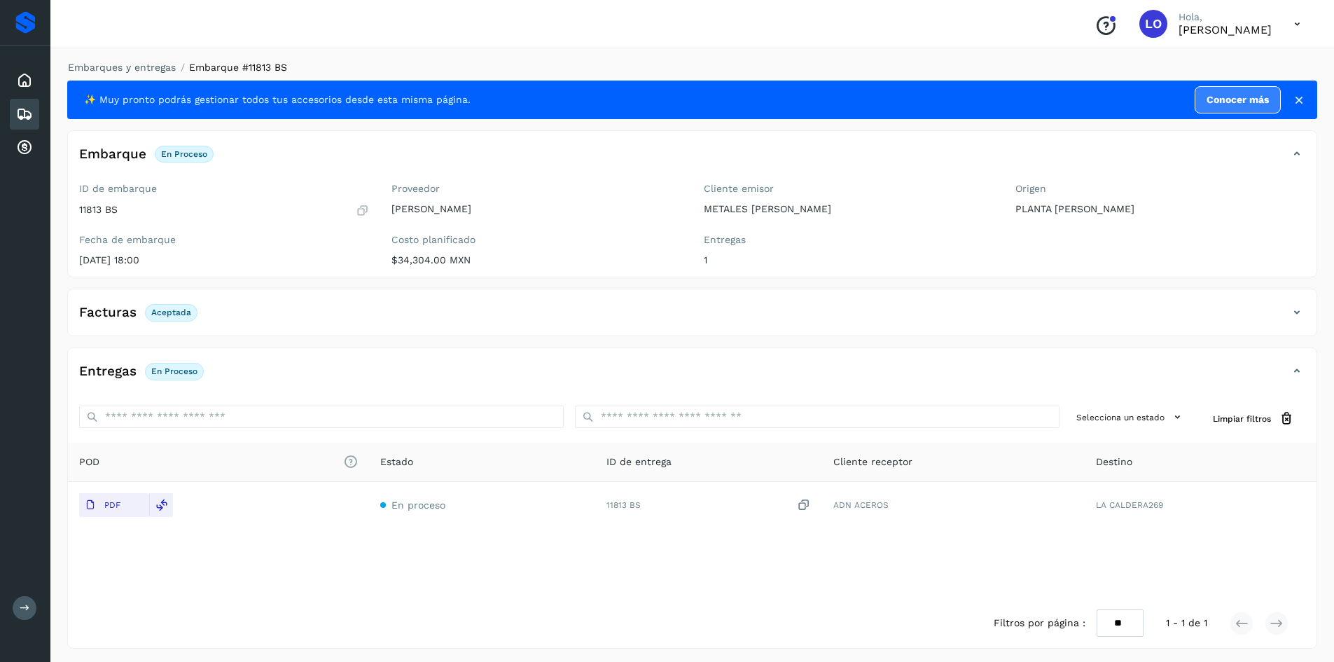
click at [1300, 314] on icon at bounding box center [1296, 312] width 17 height 17
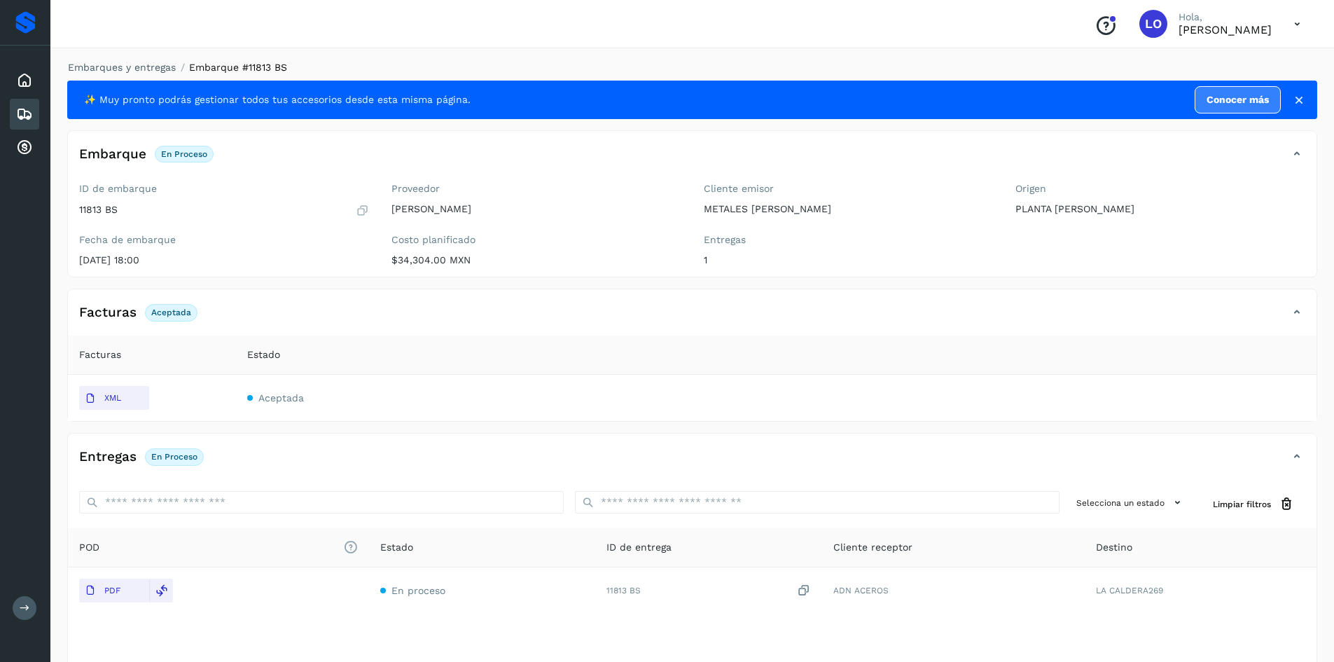
click at [19, 111] on icon at bounding box center [24, 114] width 17 height 17
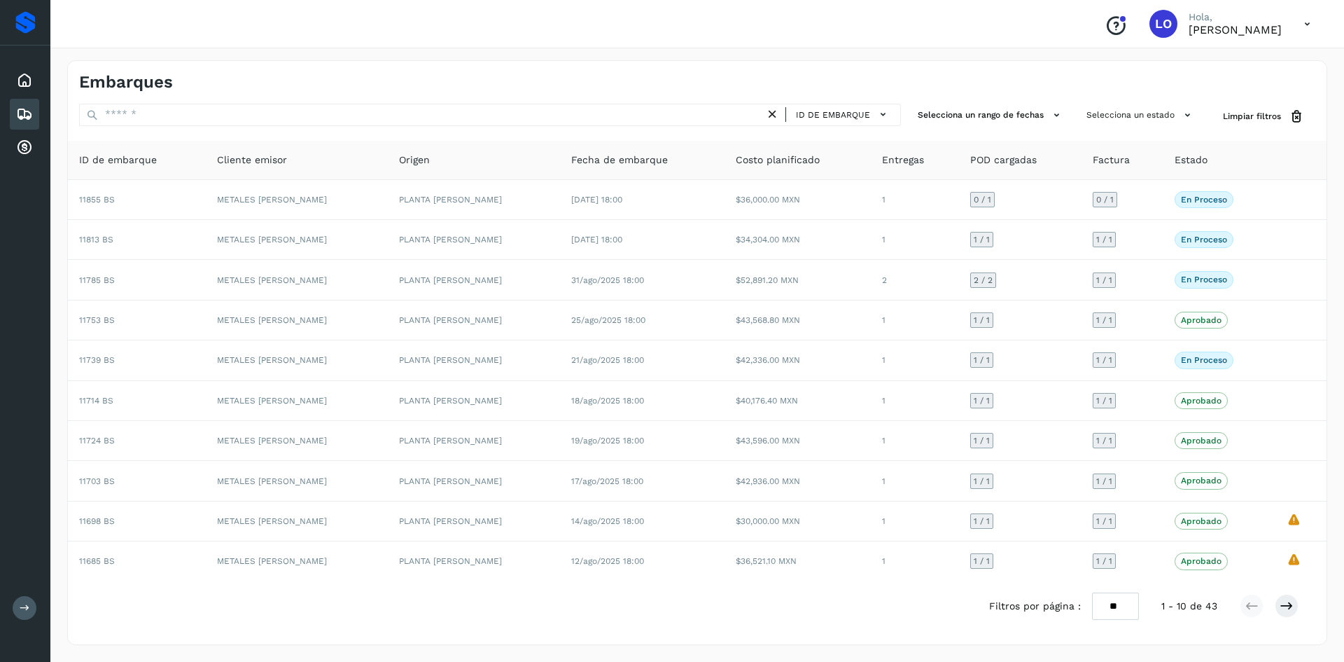
click at [1305, 29] on icon at bounding box center [1307, 24] width 29 height 29
click at [1209, 67] on div "Cerrar sesión" at bounding box center [1237, 63] width 167 height 27
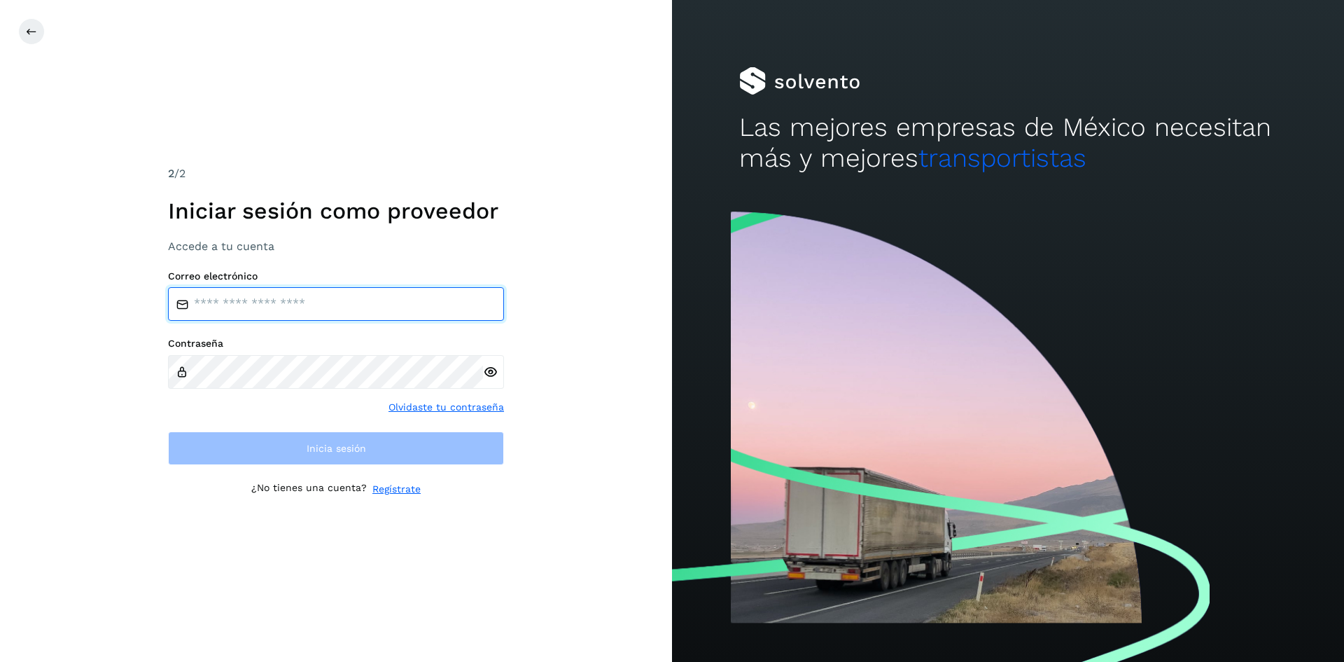
type input "**********"
